Goal: Task Accomplishment & Management: Manage account settings

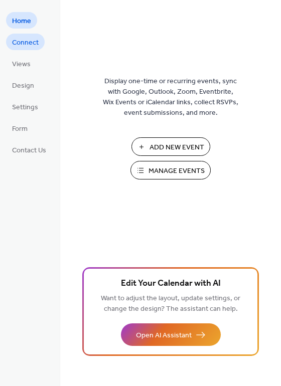
click at [28, 40] on span "Connect" at bounding box center [25, 43] width 27 height 11
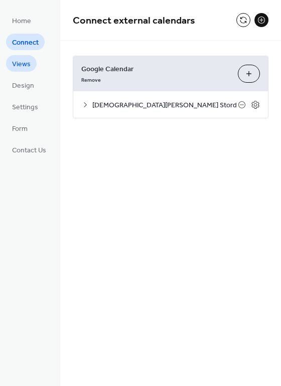
click at [26, 65] on span "Views" at bounding box center [21, 64] width 19 height 11
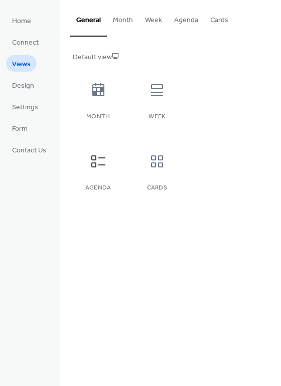
click at [125, 24] on button "Month" at bounding box center [123, 18] width 32 height 36
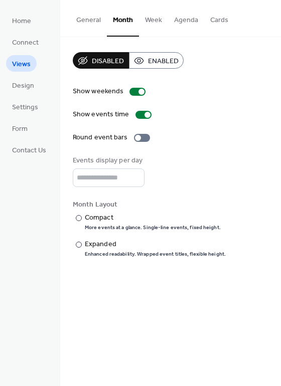
click at [84, 21] on button "General" at bounding box center [88, 18] width 37 height 36
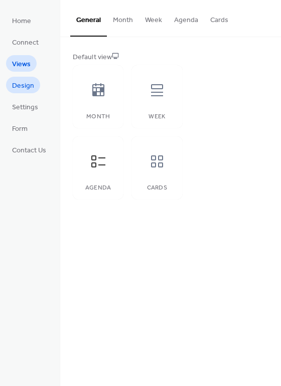
click at [25, 91] on span "Design" at bounding box center [23, 86] width 22 height 11
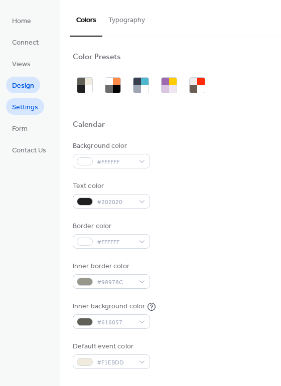
click at [25, 105] on span "Settings" at bounding box center [25, 107] width 26 height 11
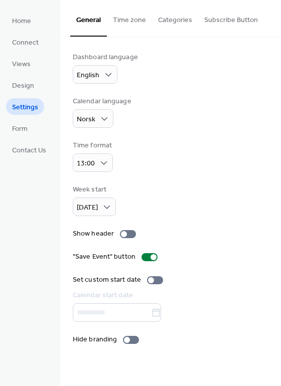
click at [122, 20] on button "Time zone" at bounding box center [129, 18] width 45 height 36
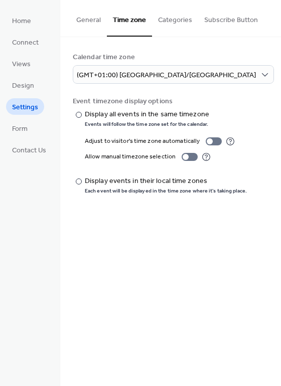
click at [175, 13] on button "Categories" at bounding box center [175, 18] width 46 height 36
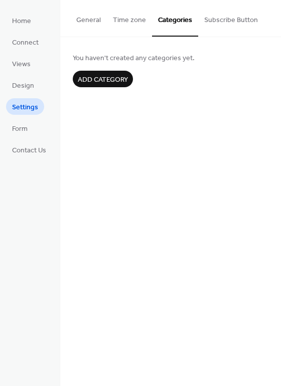
click at [220, 14] on button "Subscribe Button" at bounding box center [231, 18] width 66 height 36
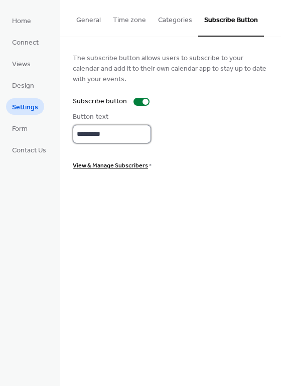
click at [111, 136] on input "*********" at bounding box center [112, 134] width 78 height 19
type input "**********"
click at [111, 136] on input "**********" at bounding box center [112, 134] width 78 height 19
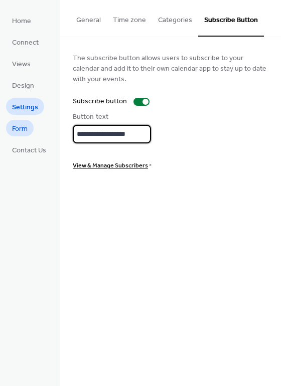
click at [27, 128] on span "Form" at bounding box center [20, 129] width 16 height 11
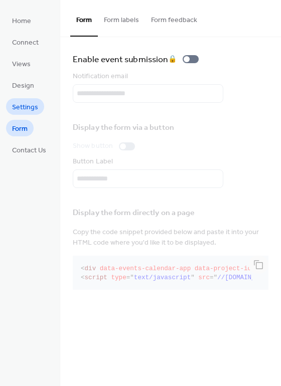
click at [31, 105] on span "Settings" at bounding box center [25, 107] width 26 height 11
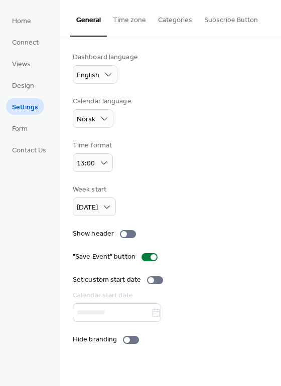
click at [224, 16] on button "Subscribe Button" at bounding box center [231, 18] width 66 height 36
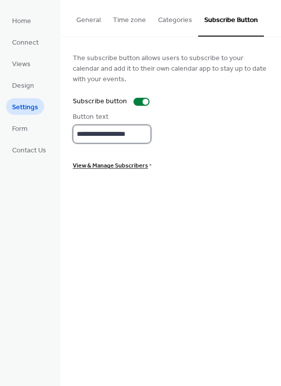
click at [101, 135] on input "**********" at bounding box center [112, 134] width 78 height 19
type input "**********"
click at [165, 21] on button "Categories" at bounding box center [175, 18] width 46 height 36
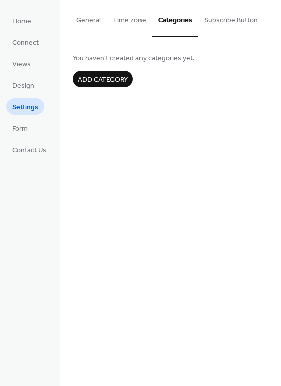
click at [122, 18] on button "Time zone" at bounding box center [129, 18] width 45 height 36
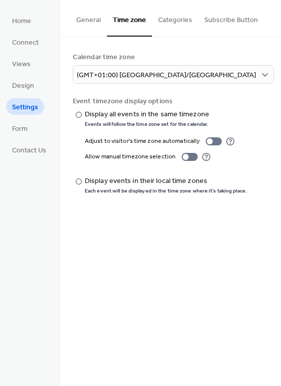
click at [93, 20] on button "General" at bounding box center [88, 18] width 37 height 36
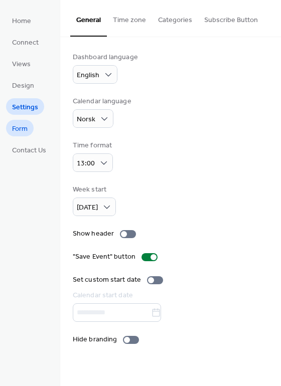
click at [27, 132] on span "Form" at bounding box center [20, 129] width 16 height 11
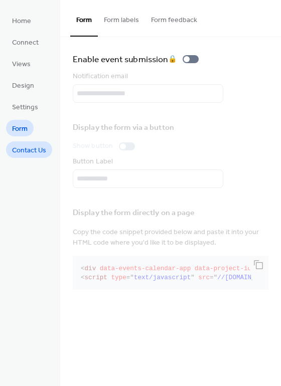
click at [20, 153] on span "Contact Us" at bounding box center [29, 150] width 34 height 11
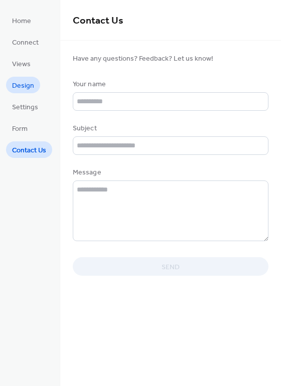
click at [21, 81] on span "Design" at bounding box center [23, 86] width 22 height 11
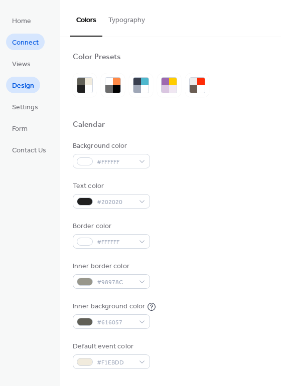
click at [28, 45] on span "Connect" at bounding box center [25, 43] width 27 height 11
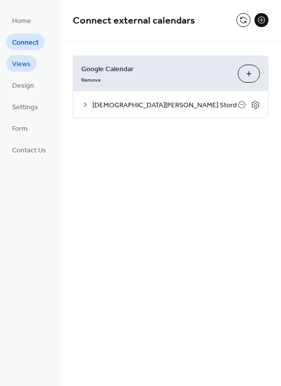
click at [28, 63] on span "Views" at bounding box center [21, 64] width 19 height 11
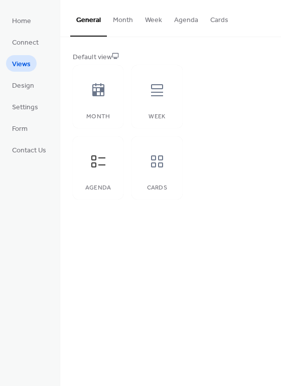
click at [183, 17] on button "Agenda" at bounding box center [186, 18] width 36 height 36
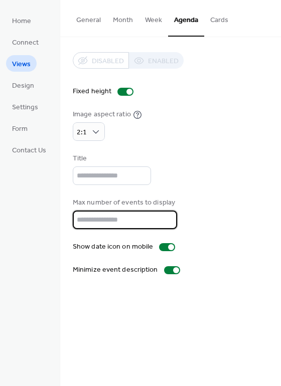
click at [110, 214] on input "*" at bounding box center [125, 219] width 104 height 19
click at [163, 222] on input "*" at bounding box center [125, 219] width 104 height 19
type input "*"
click at [163, 222] on input "*" at bounding box center [125, 219] width 104 height 19
